Goal: Check status: Check status

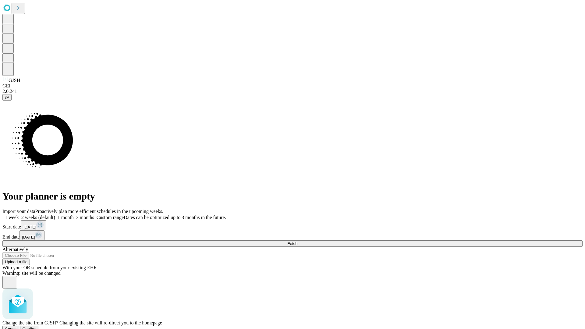
click at [37, 326] on span "Confirm" at bounding box center [30, 328] width 14 height 5
click at [55, 215] on label "2 weeks (default)" at bounding box center [37, 217] width 36 height 5
click at [297, 241] on span "Fetch" at bounding box center [292, 243] width 10 height 5
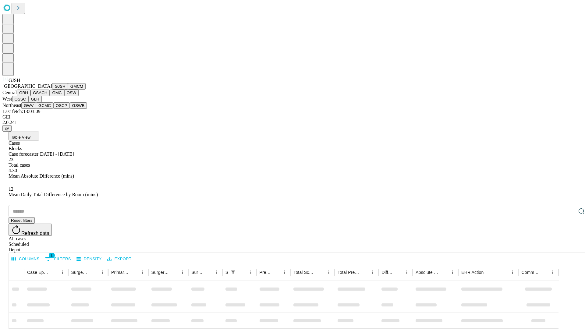
click at [68, 90] on button "GMCM" at bounding box center [77, 86] width 18 height 6
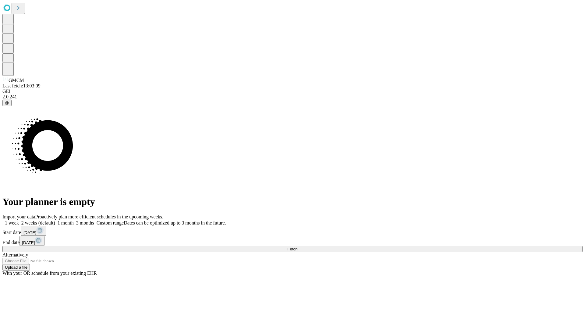
click at [55, 220] on label "2 weeks (default)" at bounding box center [37, 222] width 36 height 5
click at [297, 247] on span "Fetch" at bounding box center [292, 249] width 10 height 5
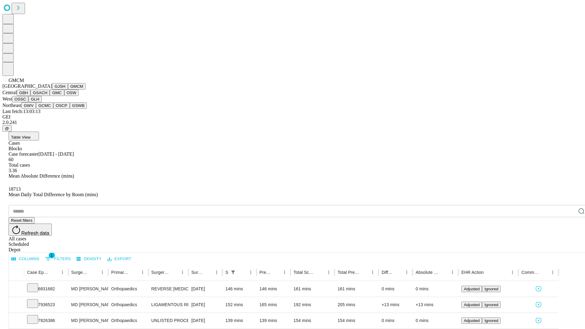
click at [30, 96] on button "GBH" at bounding box center [24, 93] width 14 height 6
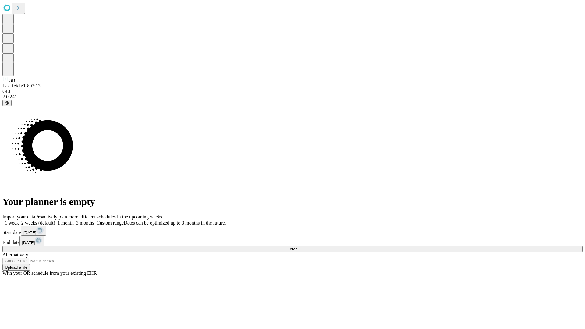
click at [55, 220] on label "2 weeks (default)" at bounding box center [37, 222] width 36 height 5
click at [297, 247] on span "Fetch" at bounding box center [292, 249] width 10 height 5
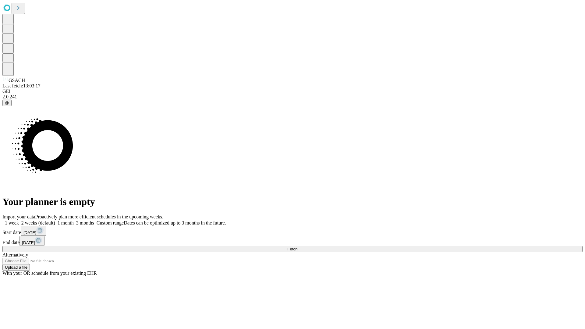
click at [297, 247] on span "Fetch" at bounding box center [292, 249] width 10 height 5
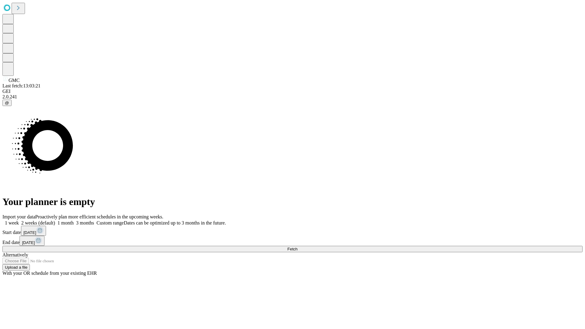
click at [55, 220] on label "2 weeks (default)" at bounding box center [37, 222] width 36 height 5
click at [297, 247] on span "Fetch" at bounding box center [292, 249] width 10 height 5
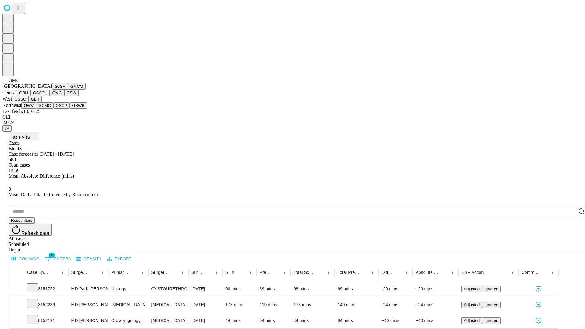
click at [64, 96] on button "OSW" at bounding box center [71, 93] width 15 height 6
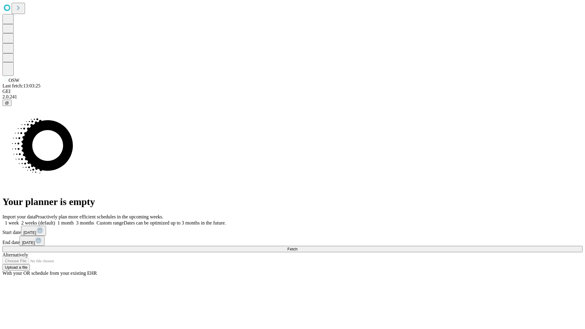
click at [55, 220] on label "2 weeks (default)" at bounding box center [37, 222] width 36 height 5
click at [297, 247] on span "Fetch" at bounding box center [292, 249] width 10 height 5
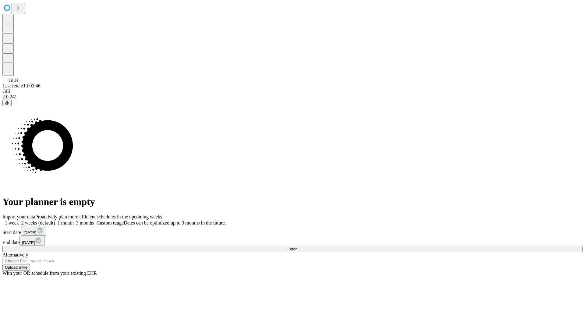
click at [55, 220] on label "2 weeks (default)" at bounding box center [37, 222] width 36 height 5
click at [297, 247] on span "Fetch" at bounding box center [292, 249] width 10 height 5
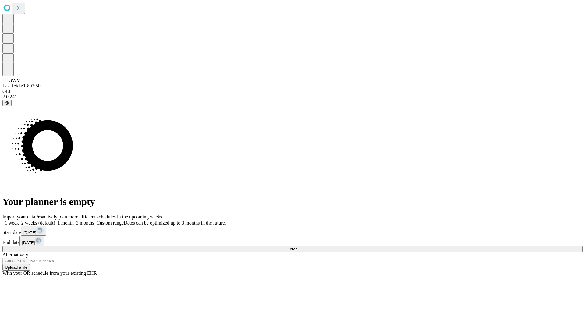
click at [297, 247] on span "Fetch" at bounding box center [292, 249] width 10 height 5
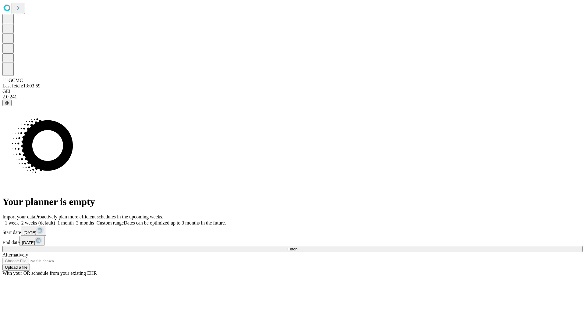
click at [55, 220] on label "2 weeks (default)" at bounding box center [37, 222] width 36 height 5
click at [297, 247] on span "Fetch" at bounding box center [292, 249] width 10 height 5
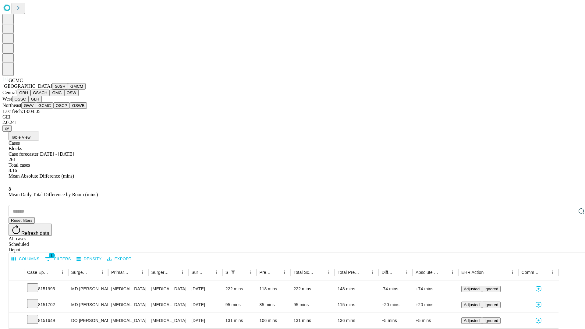
click at [53, 109] on button "OSCP" at bounding box center [61, 105] width 16 height 6
